Goal: Task Accomplishment & Management: Manage account settings

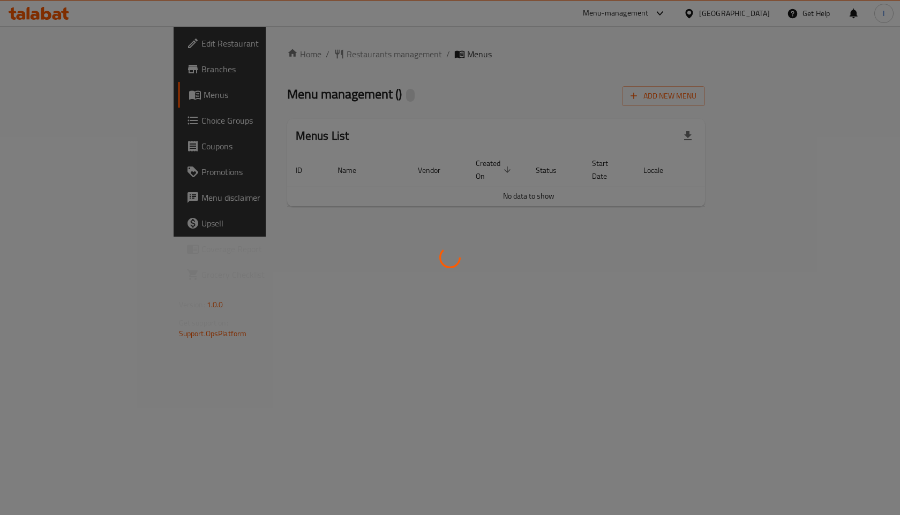
click at [265, 56] on div at bounding box center [450, 257] width 900 height 515
click at [438, 96] on div at bounding box center [450, 257] width 900 height 515
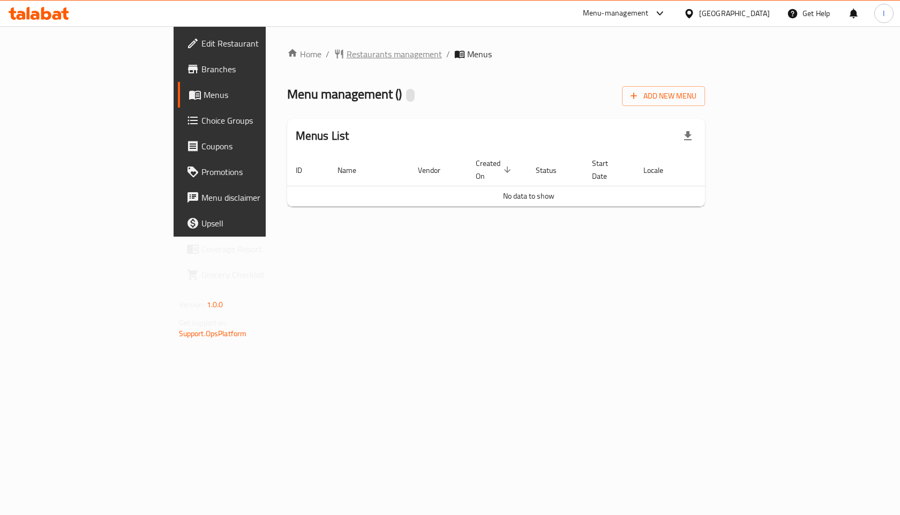
click at [347, 58] on span "Restaurants management" at bounding box center [394, 54] width 95 height 13
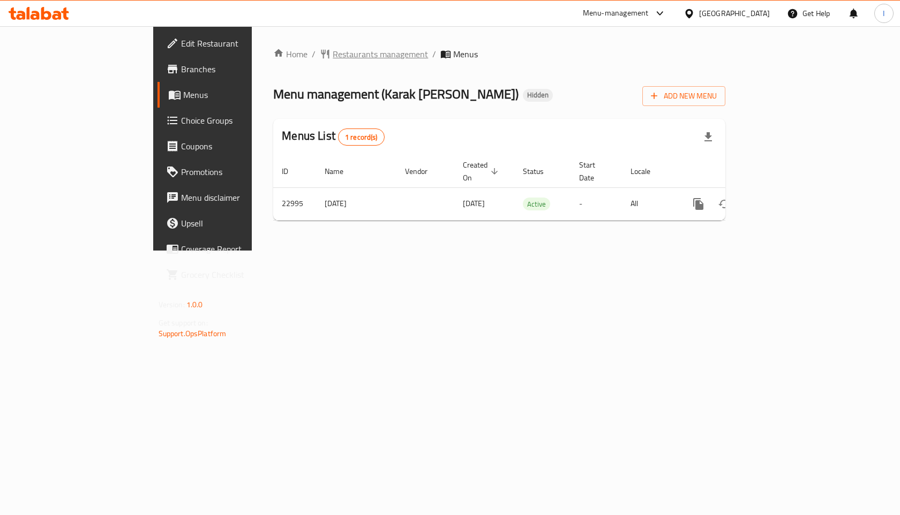
click at [333, 56] on span "Restaurants management" at bounding box center [380, 54] width 95 height 13
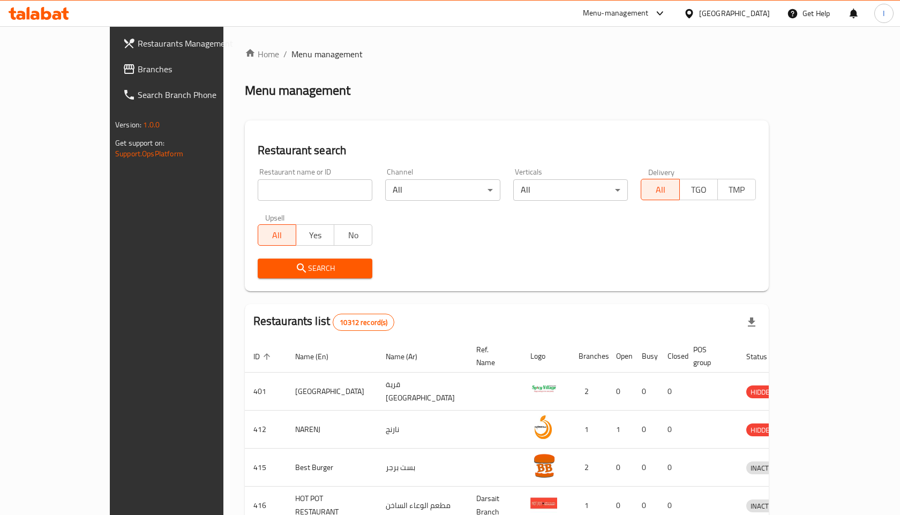
click at [426, 54] on ol "Home / Menu management" at bounding box center [507, 54] width 524 height 13
click at [279, 189] on input "search" at bounding box center [315, 189] width 115 height 21
click at [275, 185] on input "search" at bounding box center [315, 189] width 115 height 21
click at [293, 194] on input "search" at bounding box center [315, 189] width 115 height 21
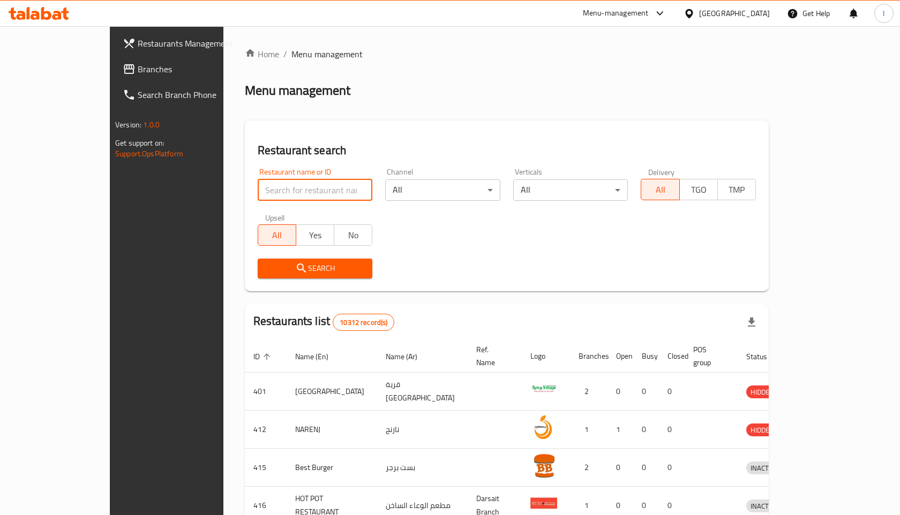
click at [293, 194] on input "search" at bounding box center [315, 189] width 115 height 21
click at [301, 191] on input "search" at bounding box center [315, 189] width 115 height 21
click at [258, 190] on input "search" at bounding box center [315, 189] width 115 height 21
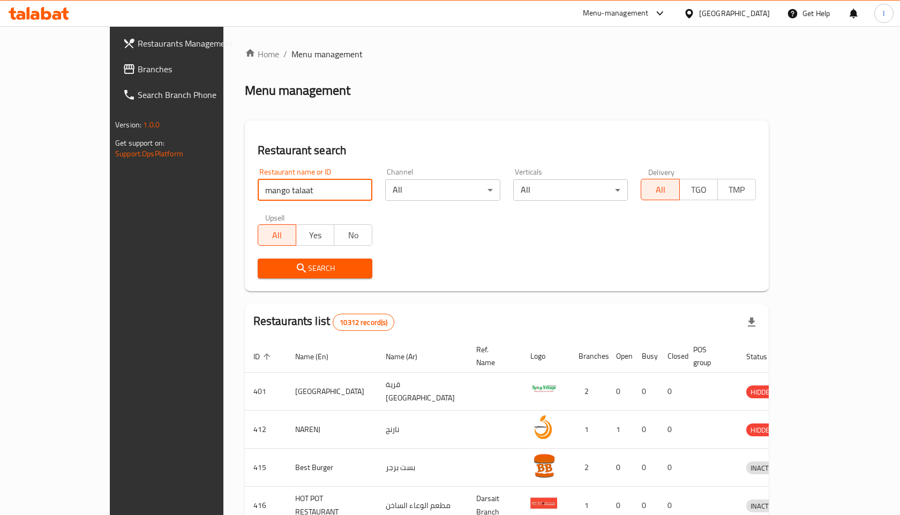
type input "mango talaat"
click button "Search" at bounding box center [315, 269] width 115 height 20
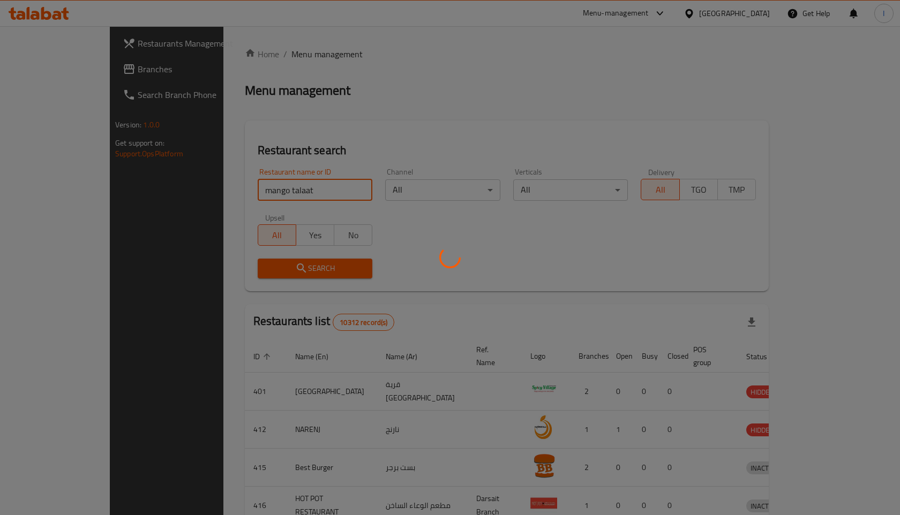
click button "Search" at bounding box center [315, 269] width 115 height 20
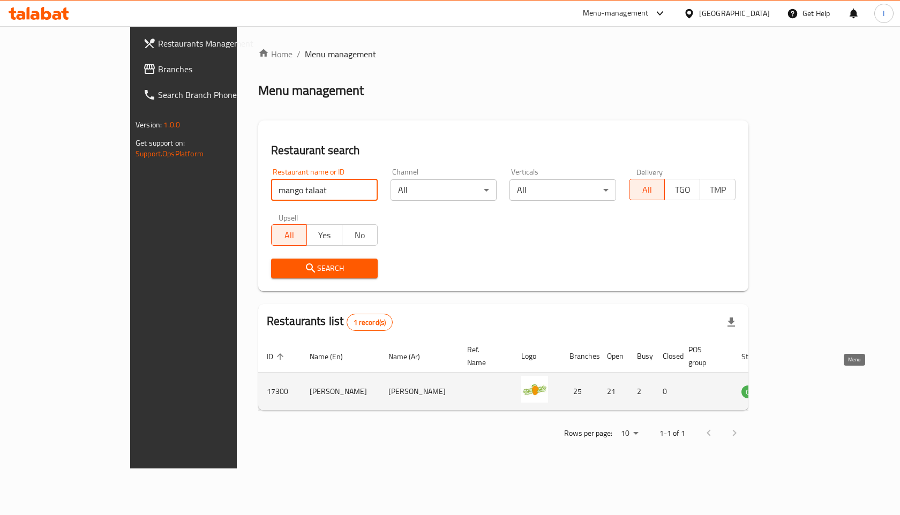
click at [811, 385] on icon "enhanced table" at bounding box center [804, 391] width 13 height 13
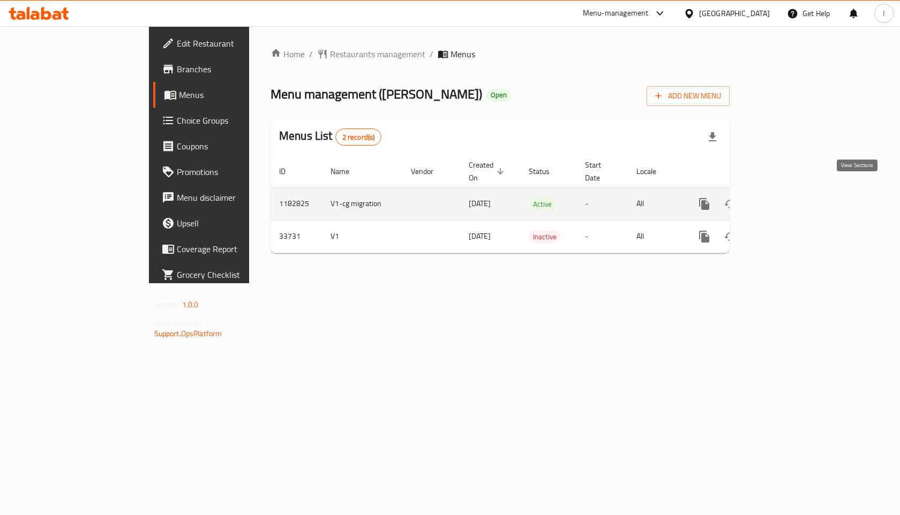
click at [788, 198] on icon "enhanced table" at bounding box center [781, 204] width 13 height 13
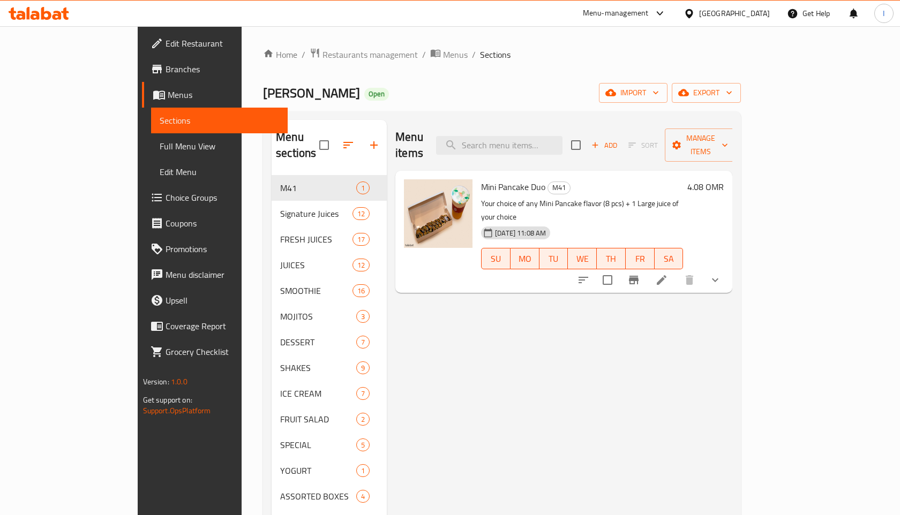
click at [166, 72] on span "Branches" at bounding box center [223, 69] width 114 height 13
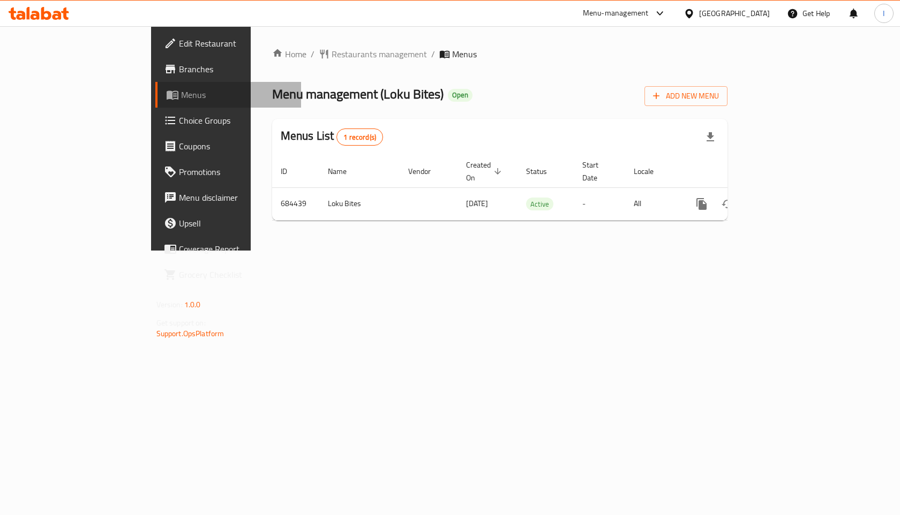
click at [181, 101] on span "Menus" at bounding box center [237, 94] width 112 height 13
drag, startPoint x: 29, startPoint y: 100, endPoint x: 8, endPoint y: 100, distance: 22.0
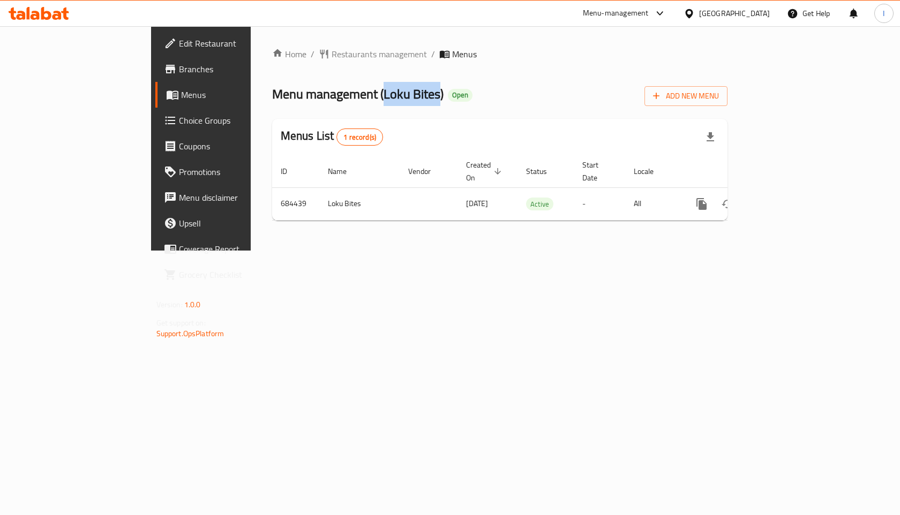
drag, startPoint x: 283, startPoint y: 96, endPoint x: 340, endPoint y: 98, distance: 56.8
click at [340, 98] on span "Menu management ( Loku Bites )" at bounding box center [357, 94] width 171 height 24
copy span "Loku Bites"
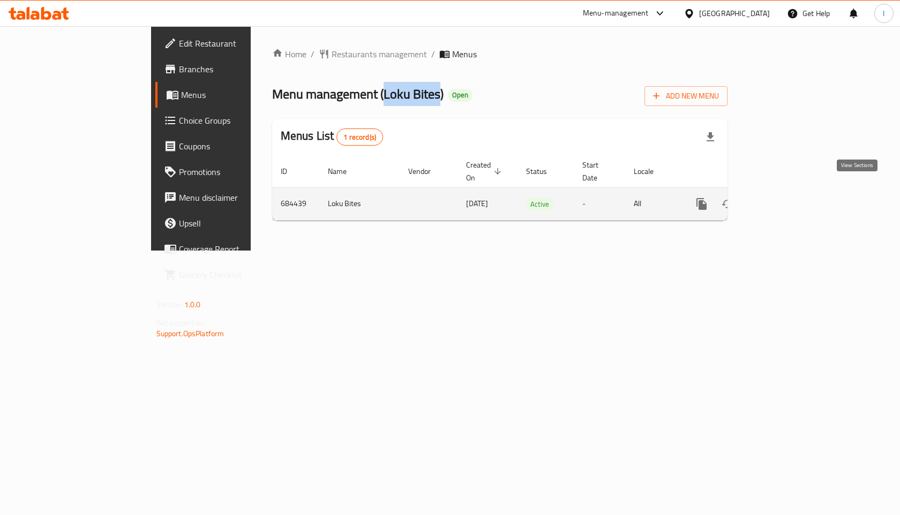
click at [785, 198] on icon "enhanced table" at bounding box center [779, 204] width 13 height 13
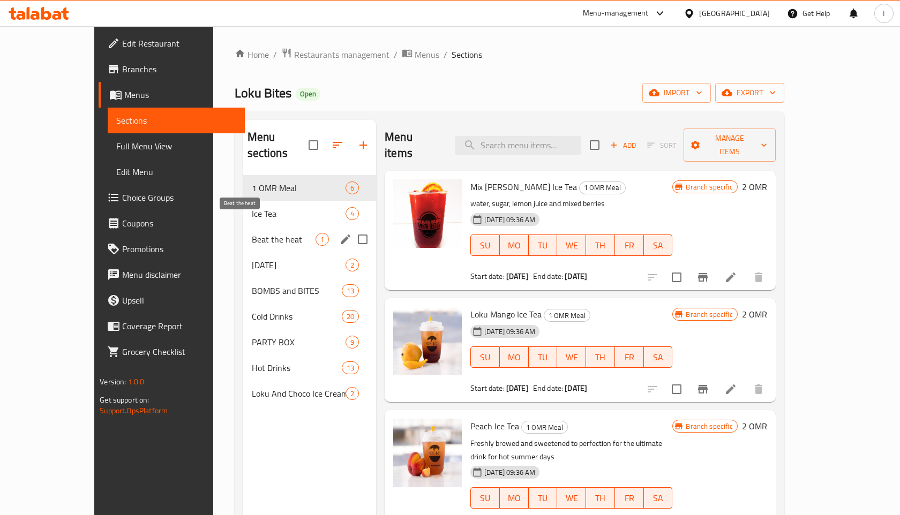
click at [252, 233] on span "Beat the heat" at bounding box center [284, 239] width 64 height 13
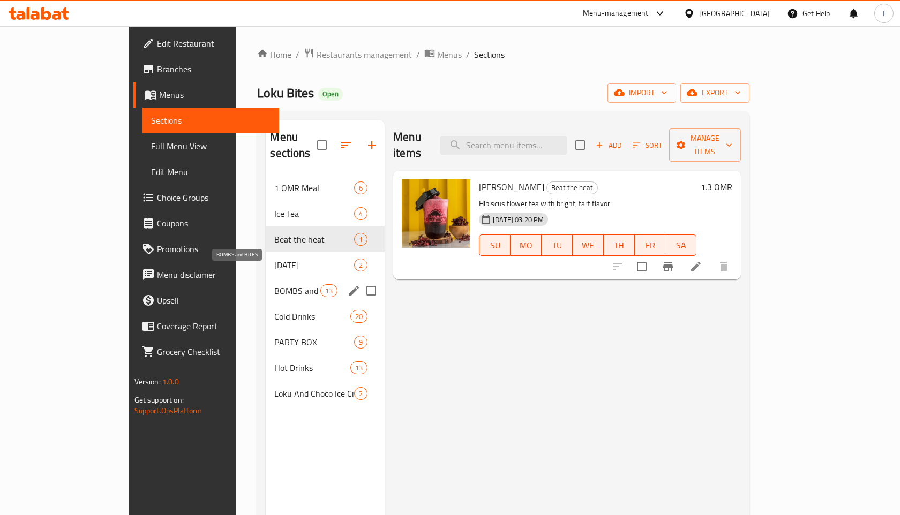
click at [274, 284] on span "BOMBS and BITES" at bounding box center [297, 290] width 46 height 13
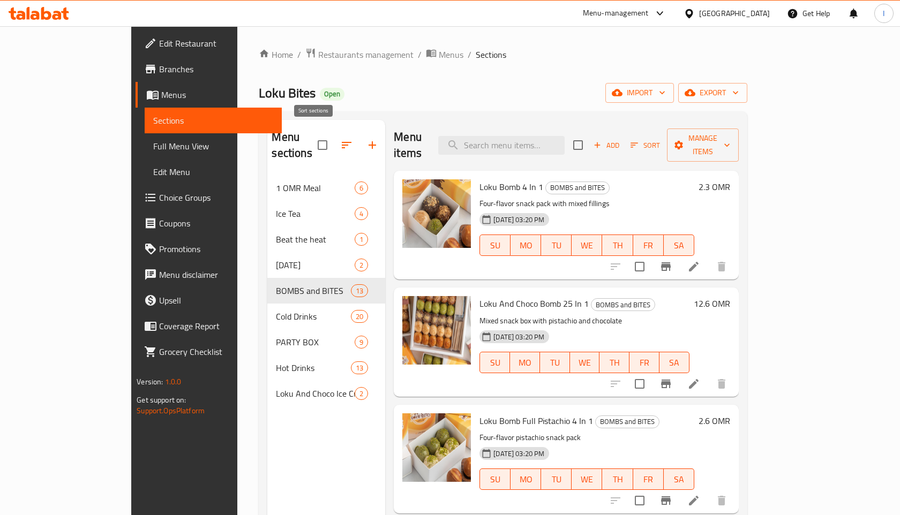
click at [340, 139] on icon "button" at bounding box center [346, 145] width 13 height 13
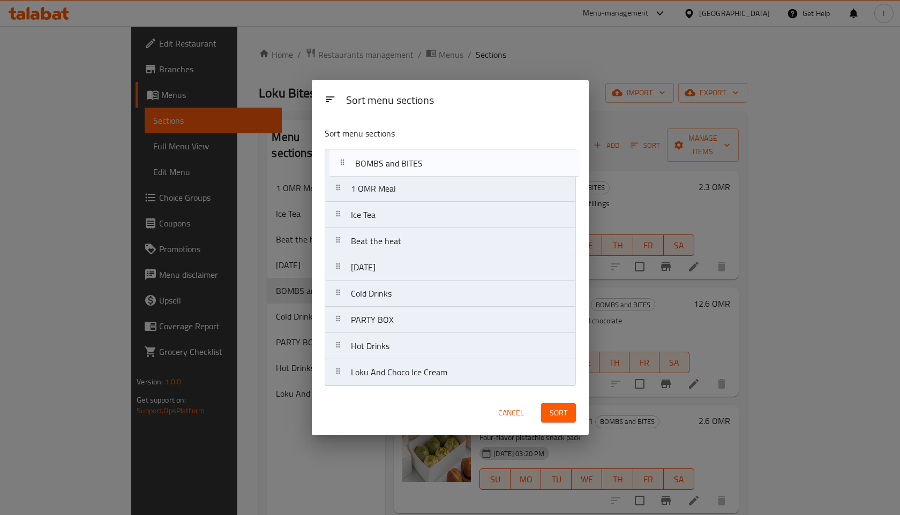
drag, startPoint x: 435, startPoint y: 273, endPoint x: 439, endPoint y: 164, distance: 108.8
click at [439, 164] on nav "1 OMR Meal Ice Tea Beat the heat Ramadan BOMBS and BITES Cold Drinks PARTY BOX …" at bounding box center [450, 267] width 251 height 237
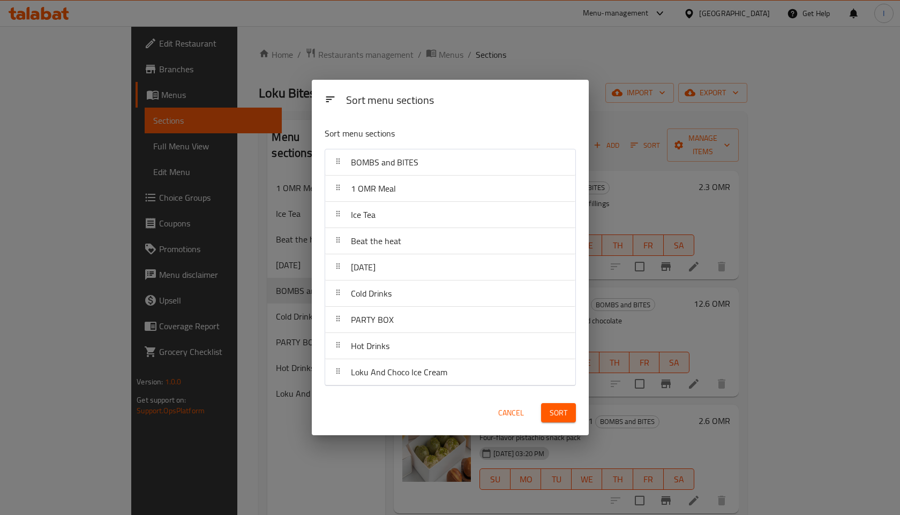
click at [558, 414] on span "Sort" at bounding box center [559, 413] width 18 height 13
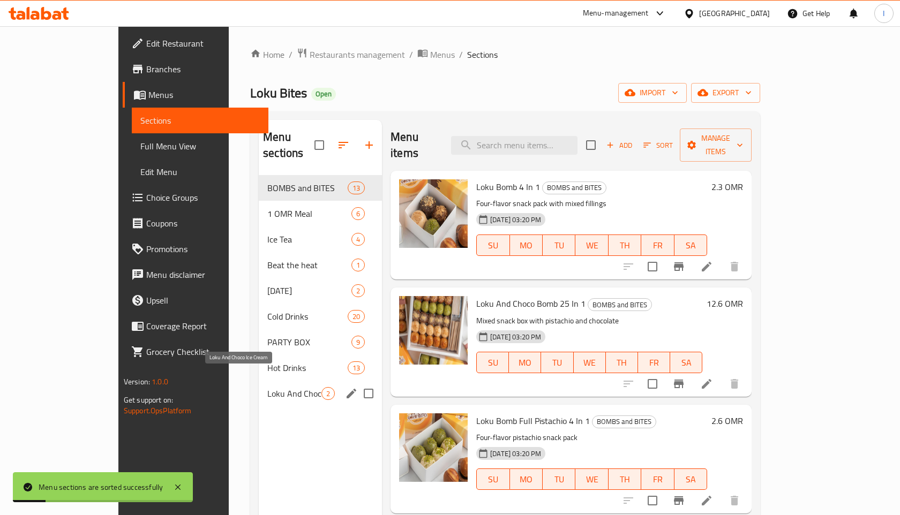
click at [267, 387] on span "Loku And Choco Ice Cream" at bounding box center [294, 393] width 54 height 13
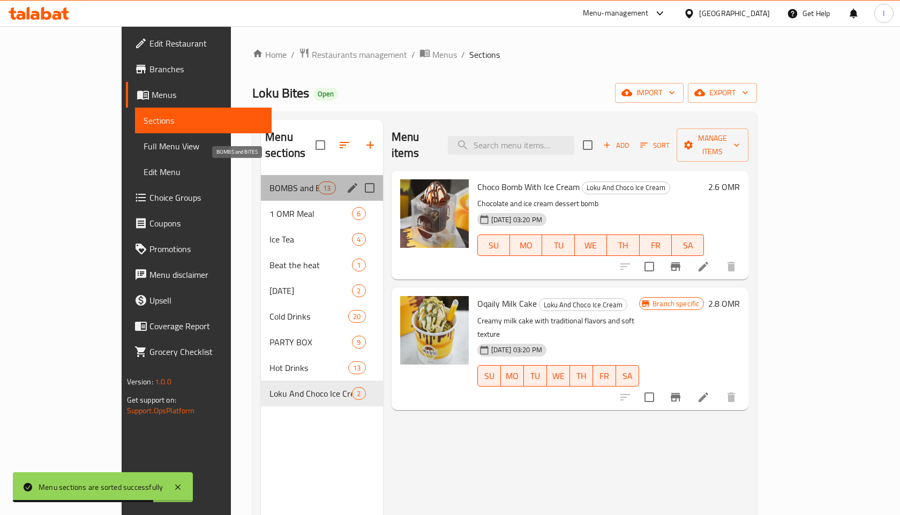
click at [269, 182] on span "BOMBS and BITES" at bounding box center [293, 188] width 49 height 13
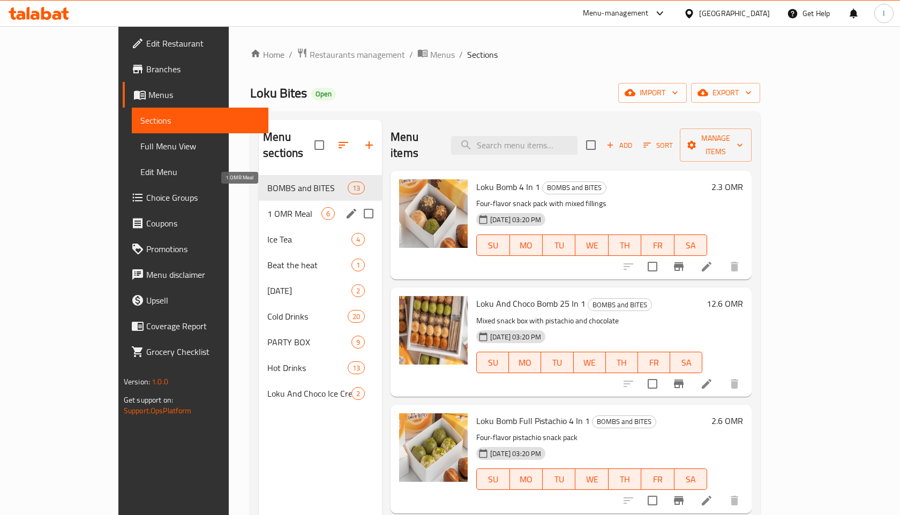
click at [267, 207] on span "1 OMR Meal" at bounding box center [294, 213] width 54 height 13
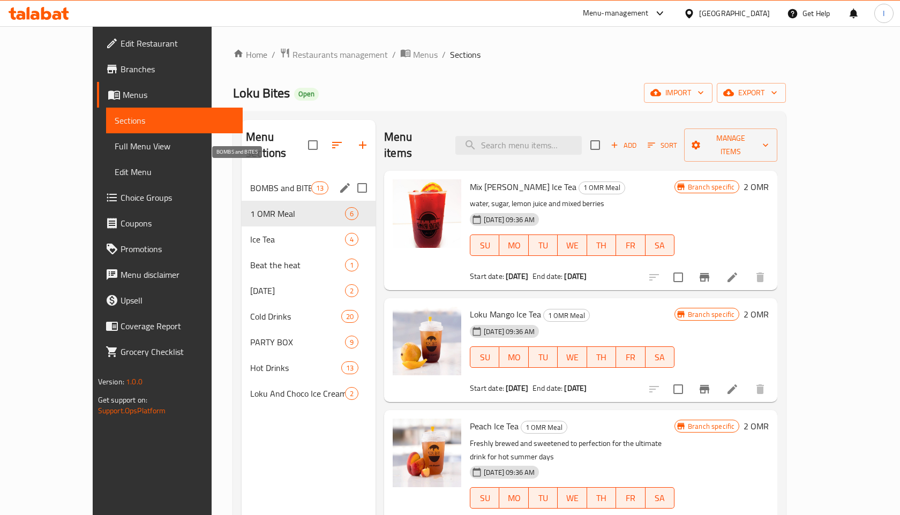
click at [250, 182] on span "BOMBS and BITES" at bounding box center [280, 188] width 61 height 13
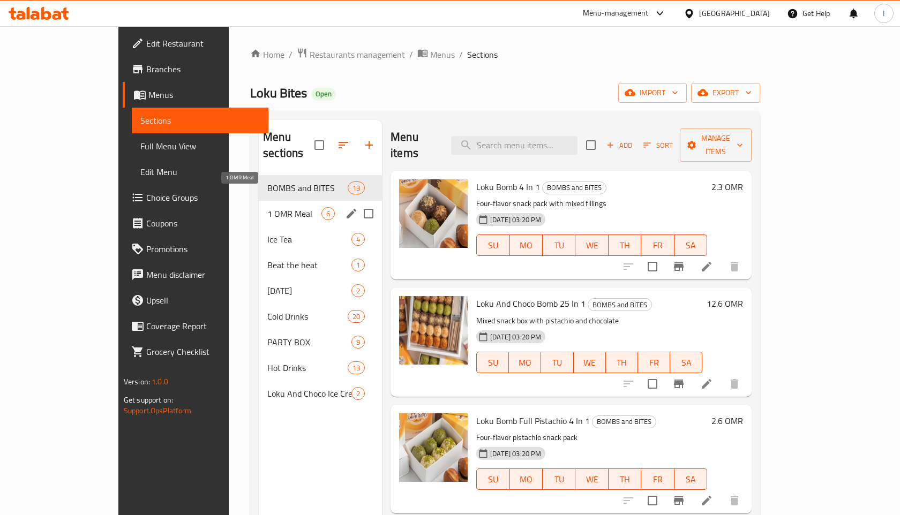
click at [267, 207] on span "1 OMR Meal" at bounding box center [294, 213] width 54 height 13
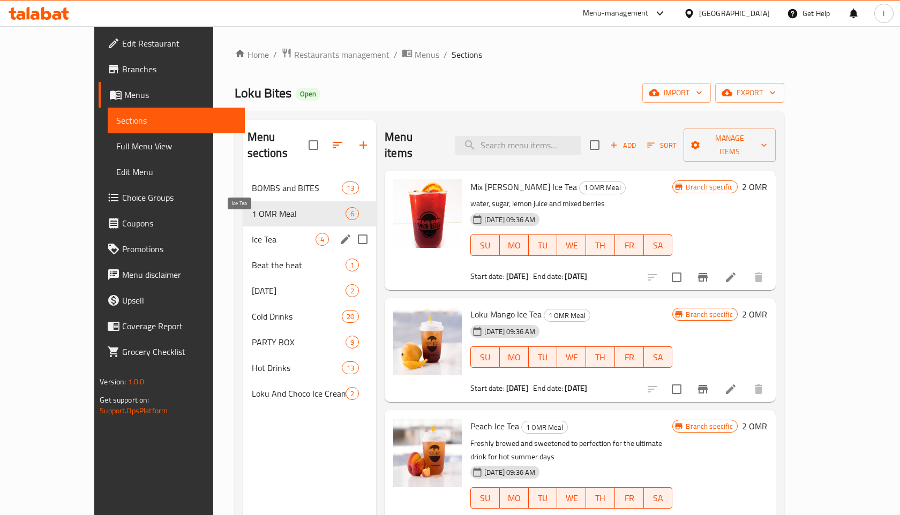
click at [252, 233] on span "Ice Tea" at bounding box center [284, 239] width 64 height 13
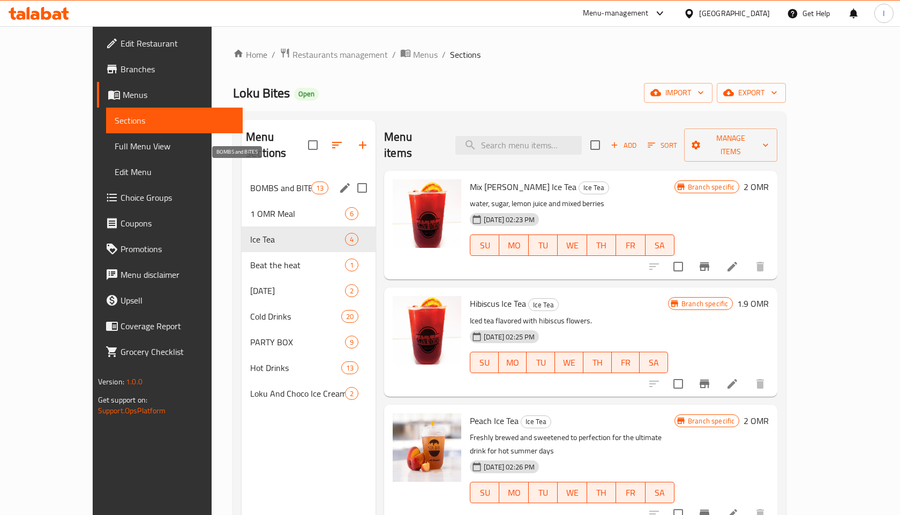
click at [250, 182] on span "BOMBS and BITES" at bounding box center [280, 188] width 61 height 13
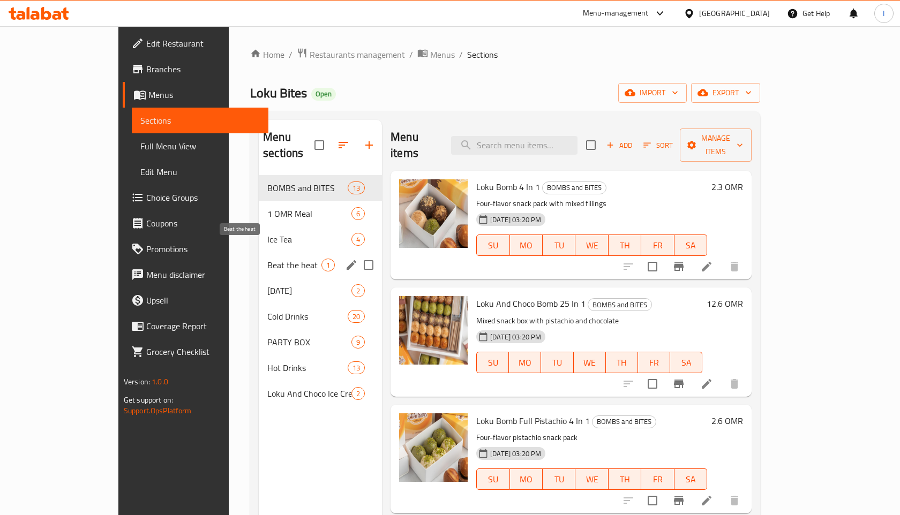
click at [267, 259] on span "Beat the heat" at bounding box center [294, 265] width 54 height 13
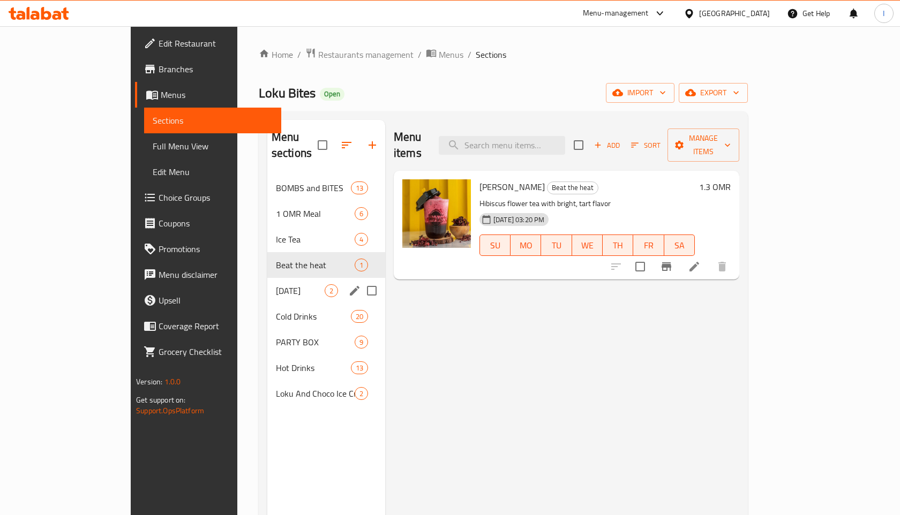
click at [267, 285] on div "Ramadan 2" at bounding box center [326, 291] width 118 height 26
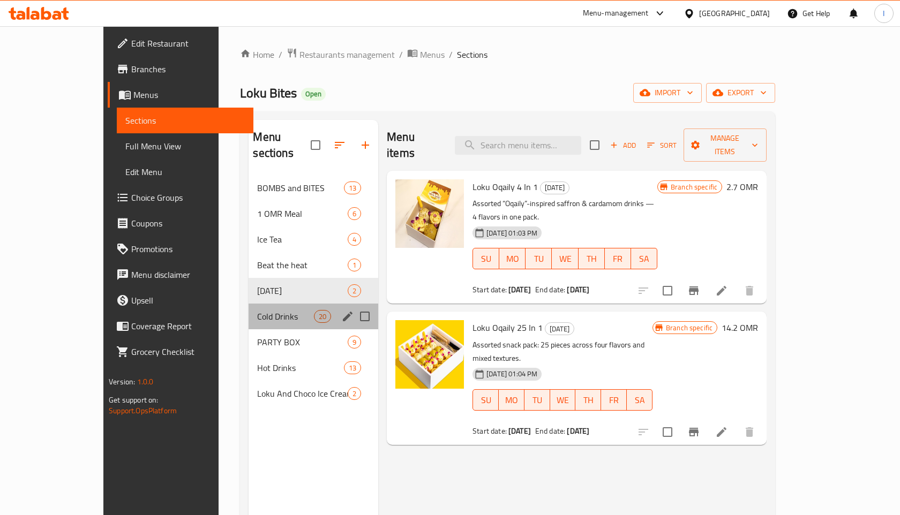
click at [249, 312] on div "Cold Drinks 20" at bounding box center [314, 317] width 130 height 26
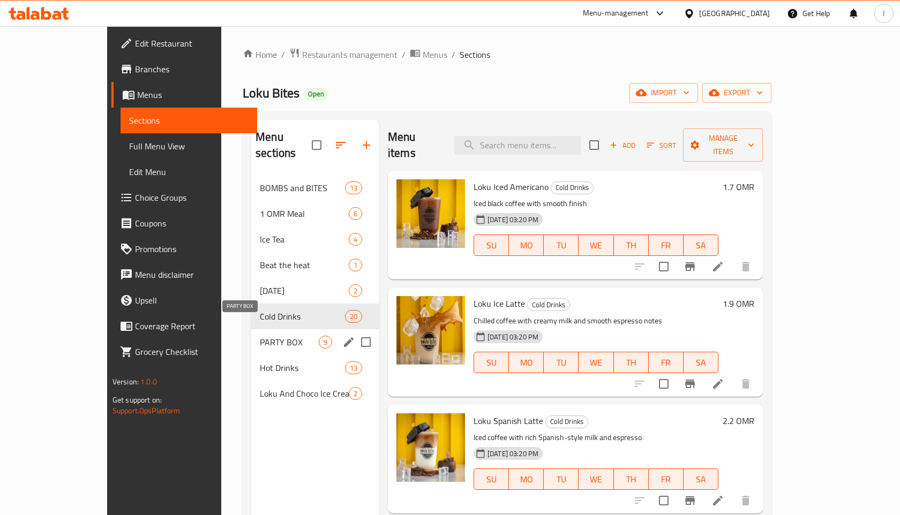
click at [260, 336] on span "PARTY BOX" at bounding box center [289, 342] width 59 height 13
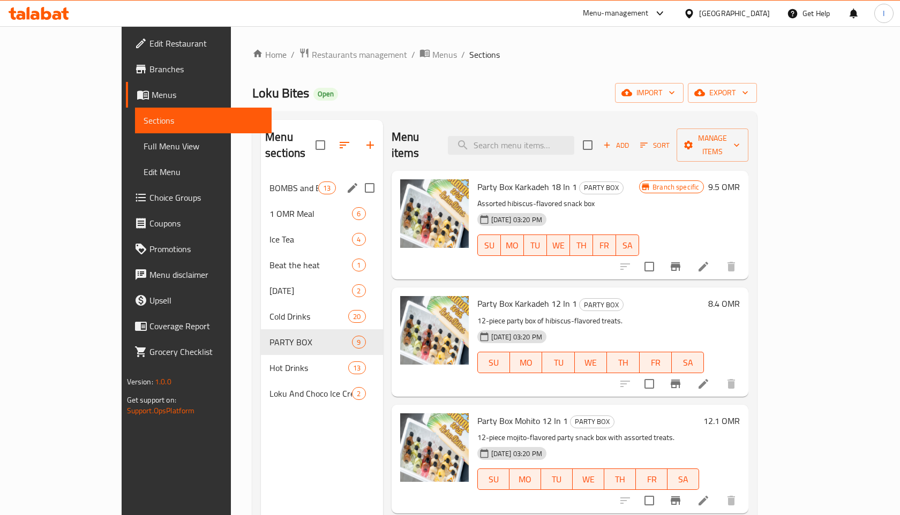
click at [261, 178] on div "BOMBS and BITES 13" at bounding box center [322, 188] width 122 height 26
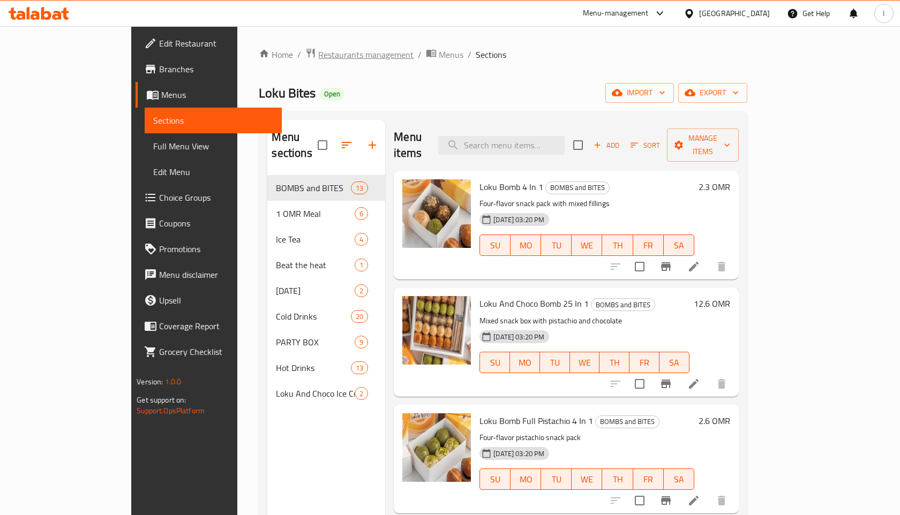
click at [318, 54] on span "Restaurants management" at bounding box center [365, 54] width 95 height 13
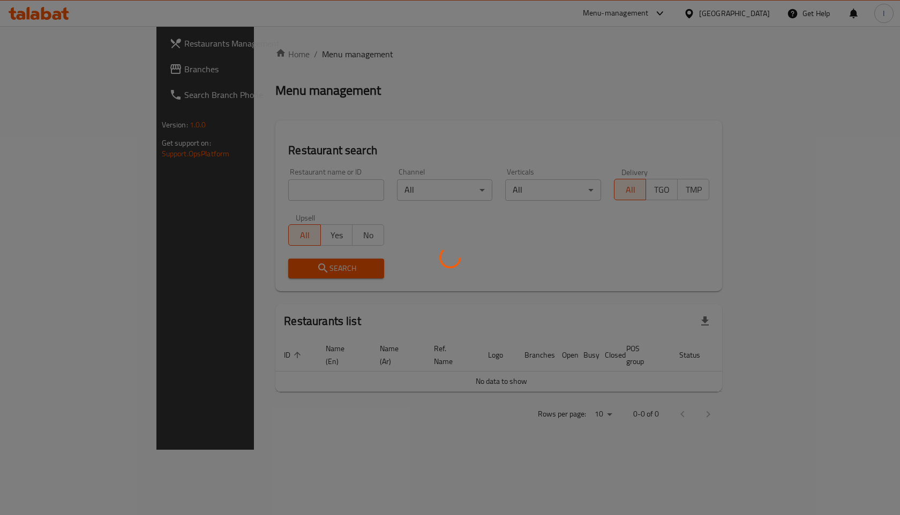
click at [302, 191] on div at bounding box center [450, 257] width 900 height 515
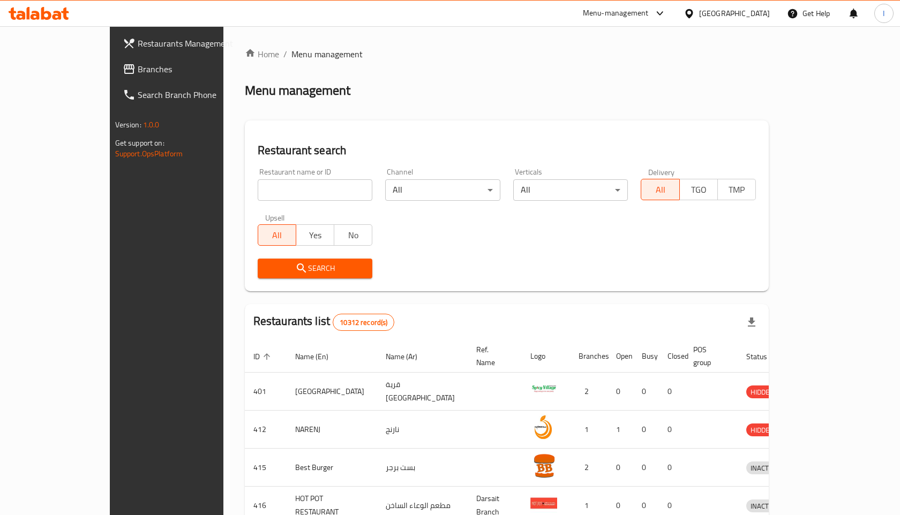
click at [302, 191] on div at bounding box center [450, 257] width 900 height 515
click at [302, 191] on input "search" at bounding box center [315, 189] width 115 height 21
type input "mango talaat"
click button "Search" at bounding box center [315, 269] width 115 height 20
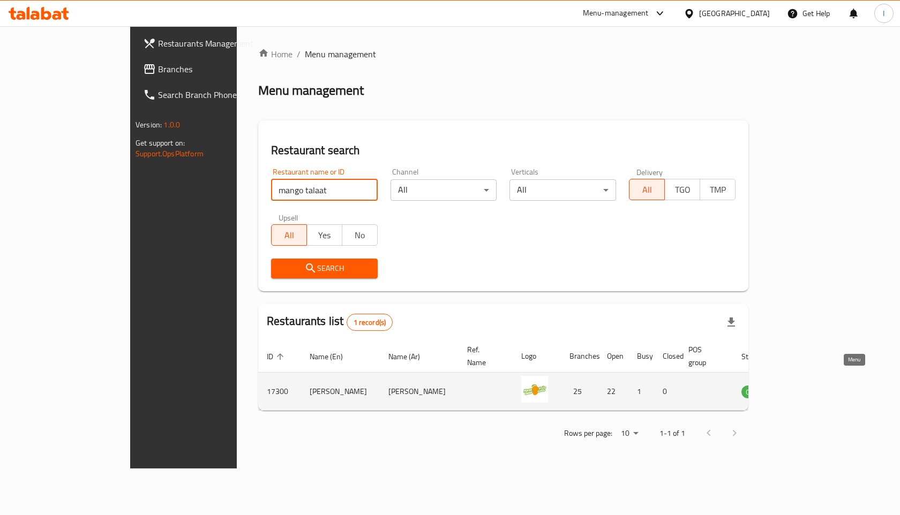
click at [811, 385] on icon "enhanced table" at bounding box center [804, 391] width 13 height 13
